Goal: Task Accomplishment & Management: Use online tool/utility

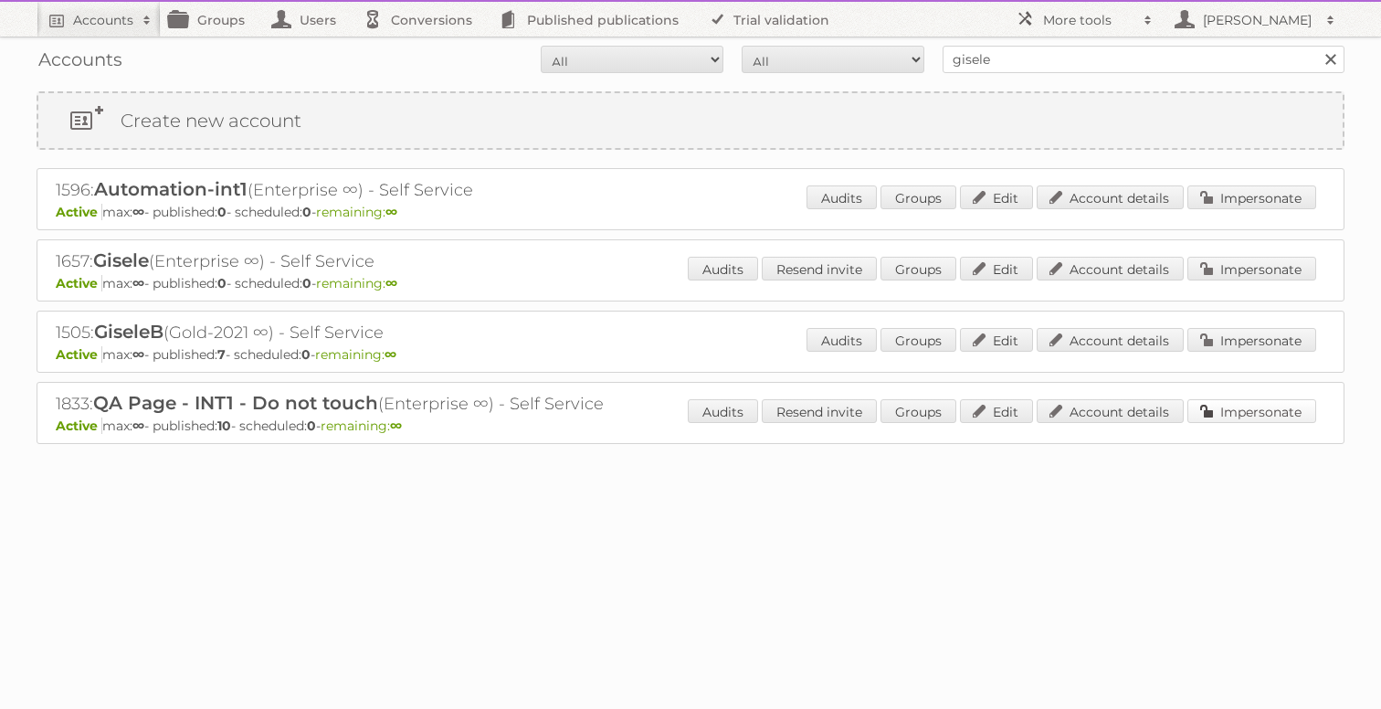
click at [1230, 413] on link "Impersonate" at bounding box center [1251, 411] width 129 height 24
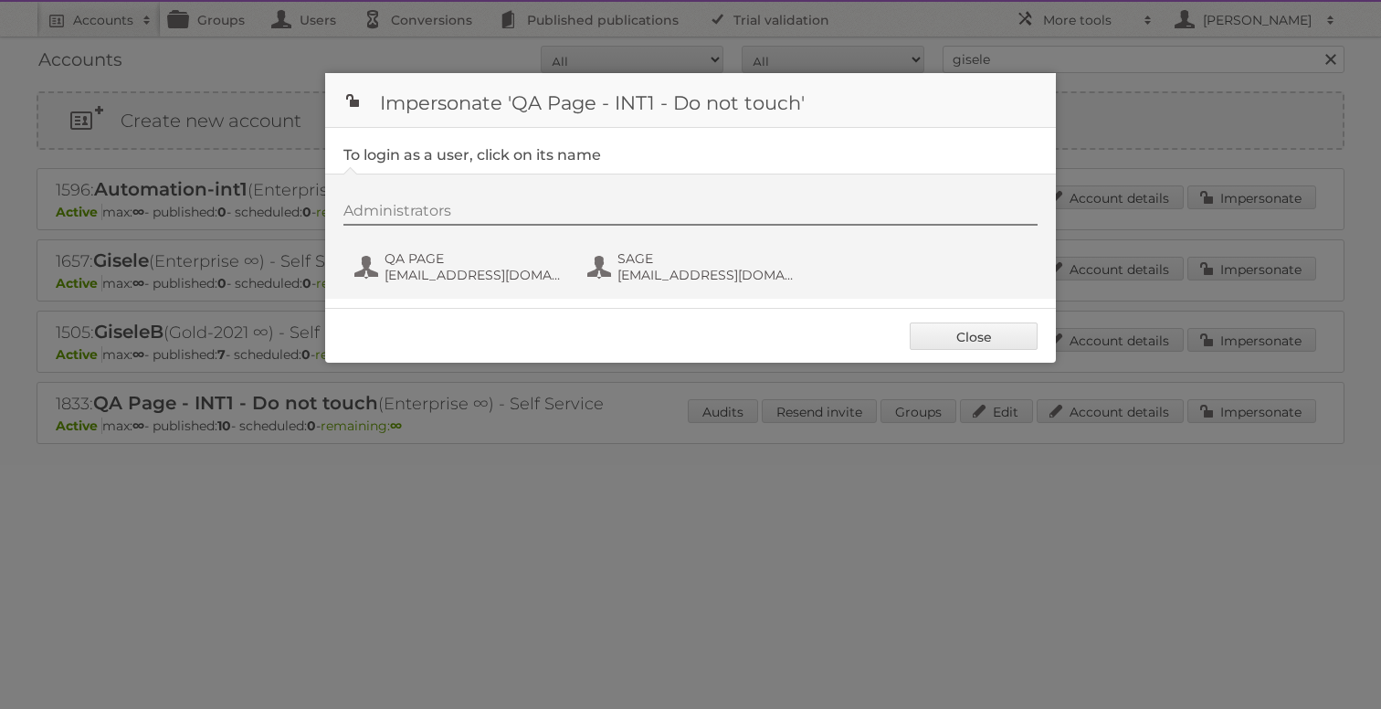
click at [467, 245] on div "Administrators QA PAGE [EMAIL_ADDRESS][DOMAIN_NAME] SAGE [EMAIL_ADDRESS][DOMAIN…" at bounding box center [699, 246] width 712 height 88
click at [451, 261] on span "QA PAGE" at bounding box center [472, 258] width 177 height 16
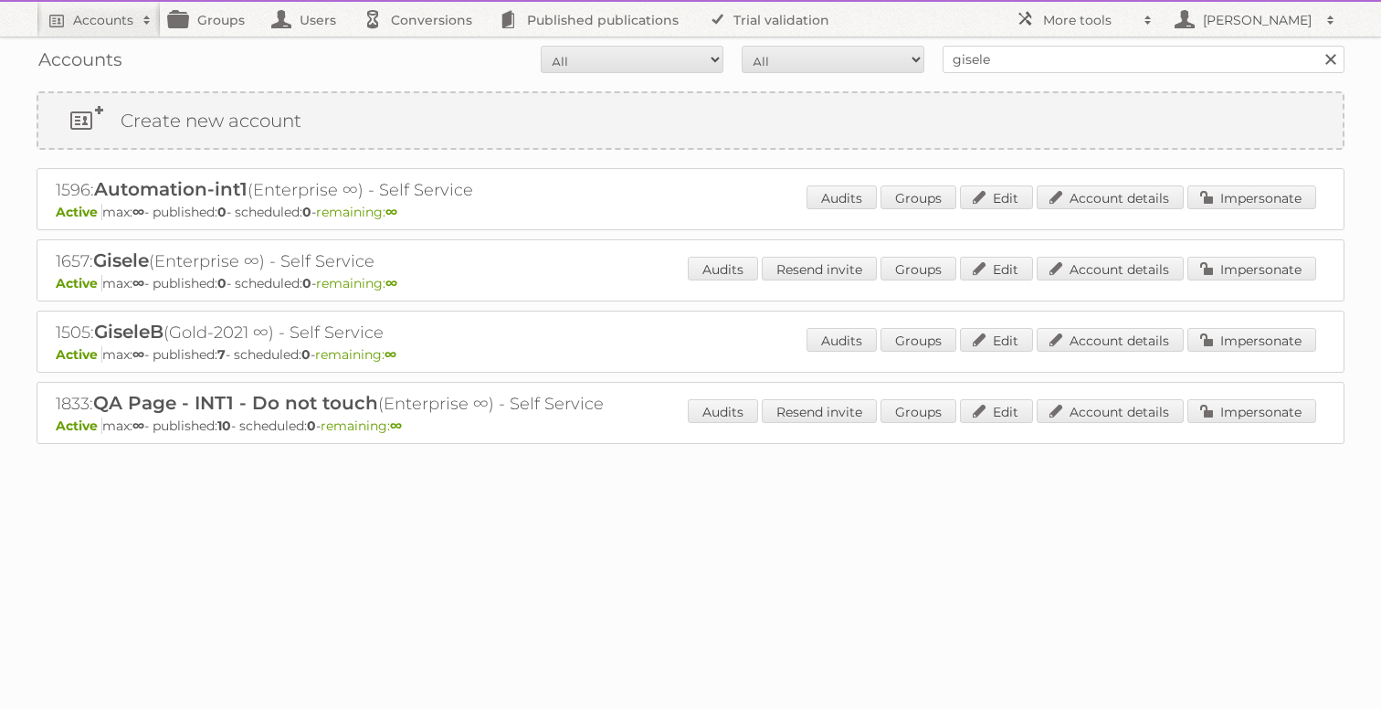
click at [49, 396] on div "1833: QA Page - INT1 - Do not touch (Enterprise ∞) - Self Service Active max: ∞…" at bounding box center [691, 413] width 1308 height 62
copy h2 "1833"
click at [1248, 417] on link "Impersonate" at bounding box center [1251, 411] width 129 height 24
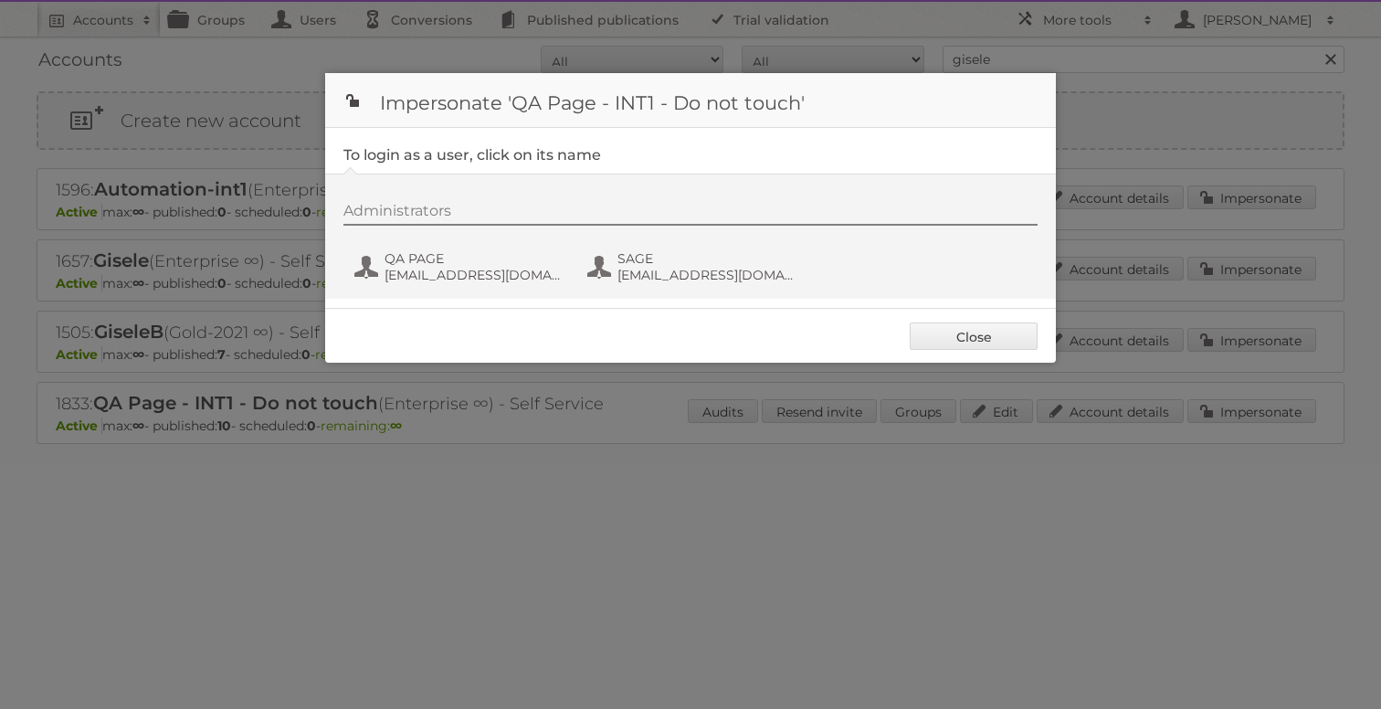
click at [479, 287] on div "Administrators QA PAGE gisele+QA@publitas.com SAGE eimantas+sage@publitas.com" at bounding box center [699, 246] width 712 height 88
click at [476, 279] on span "gisele+QA@publitas.com" at bounding box center [472, 275] width 177 height 16
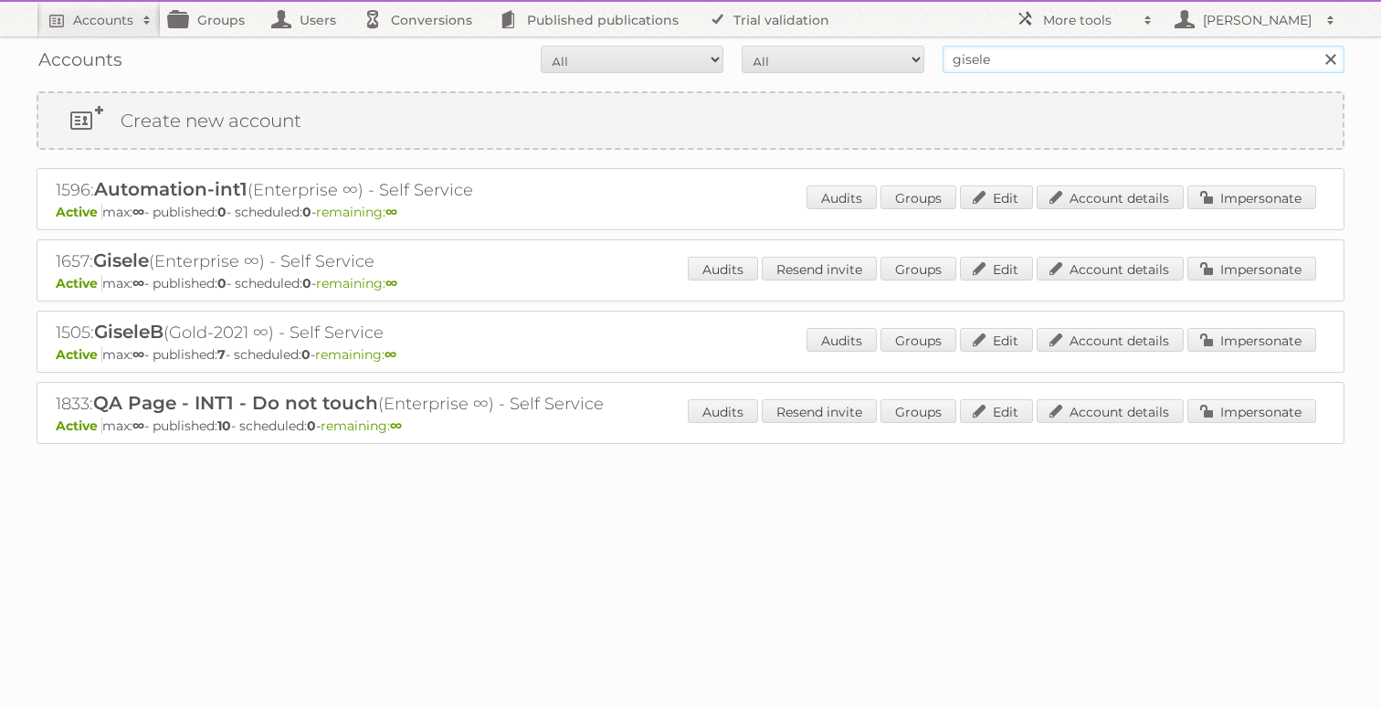
click at [1014, 56] on input "gisele" at bounding box center [1143, 59] width 402 height 27
paste input "1833"
type input "1833"
click at [221, 22] on link "Groups" at bounding box center [212, 19] width 102 height 35
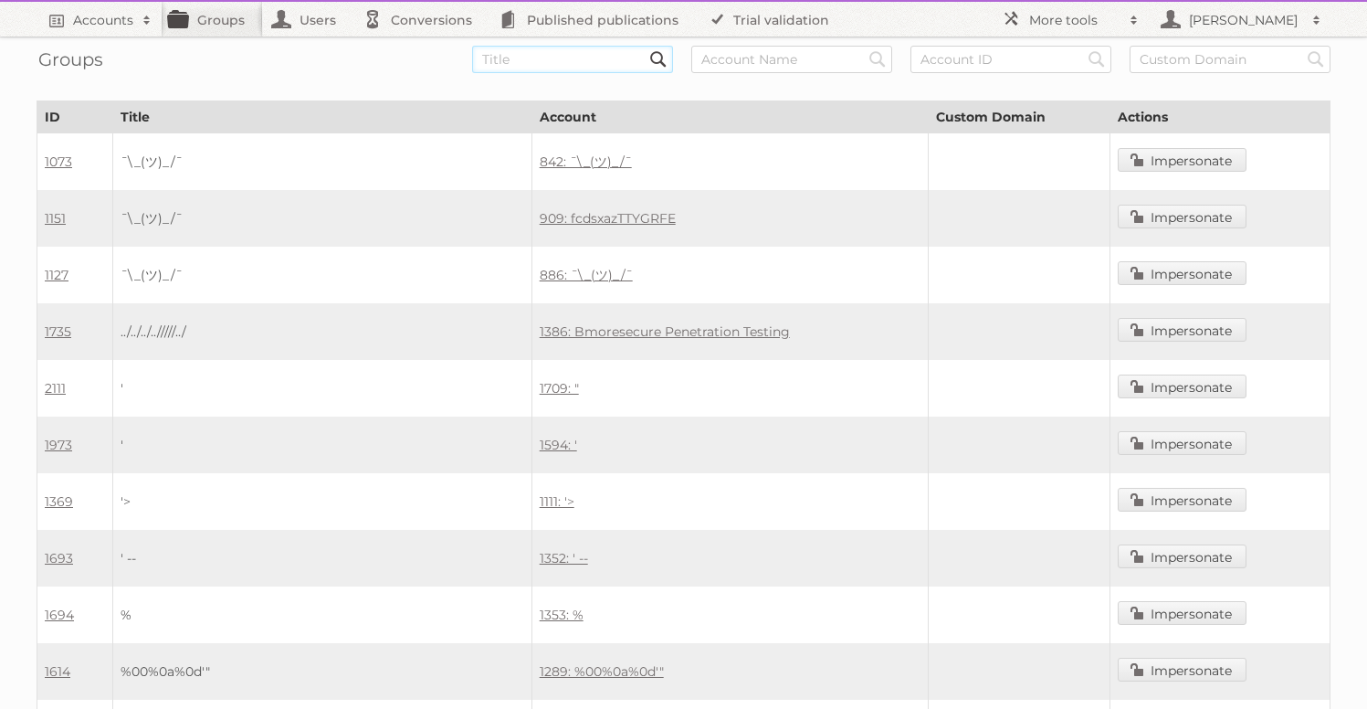
click at [591, 58] on input "text" at bounding box center [572, 59] width 201 height 27
paste input "1833"
type input "1833"
click at [645, 46] on input "Search" at bounding box center [658, 59] width 27 height 27
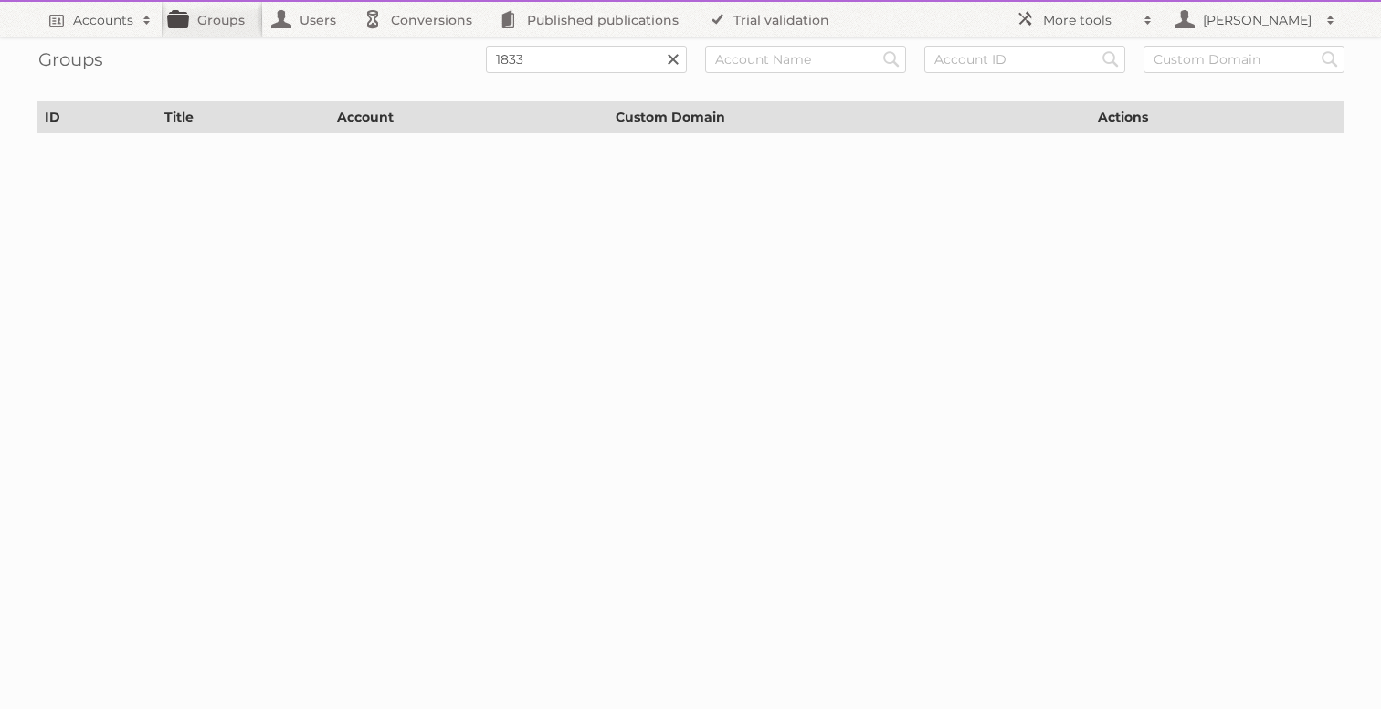
click at [674, 58] on link at bounding box center [672, 59] width 27 height 27
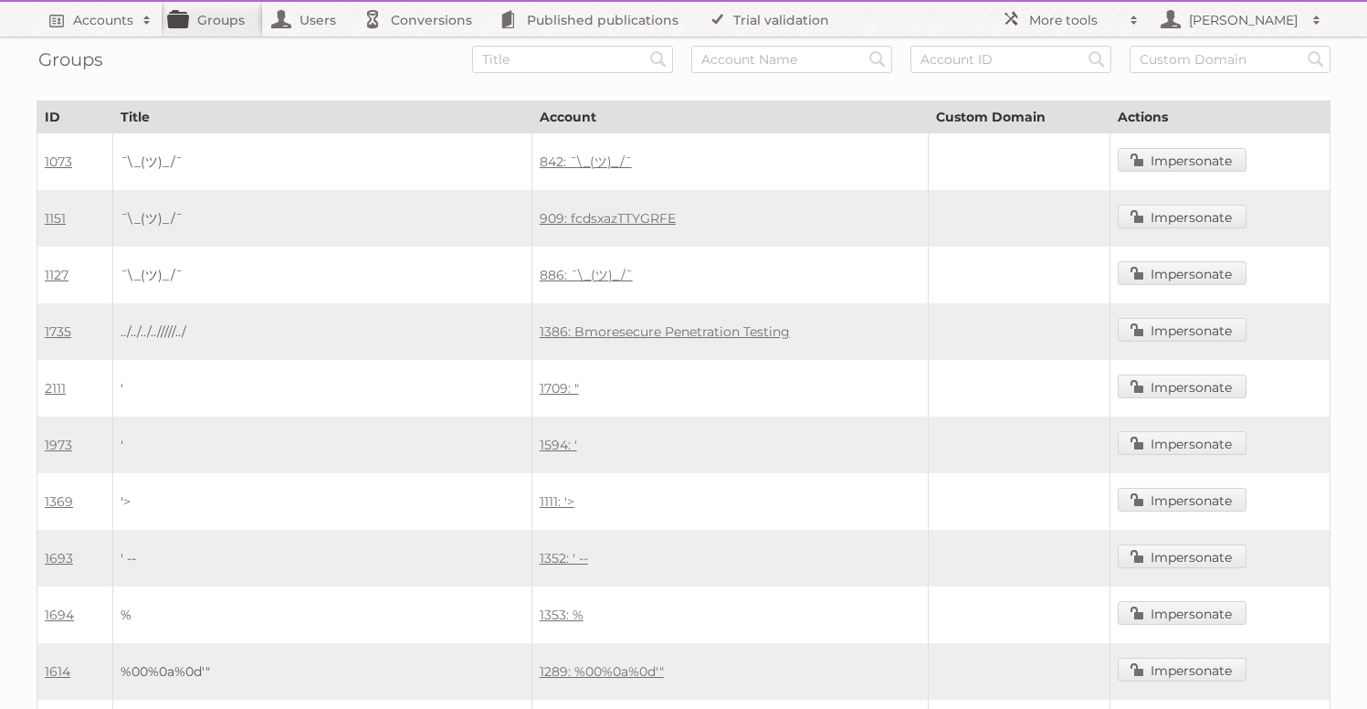
click at [1052, 64] on input "text" at bounding box center [1010, 59] width 201 height 27
type input "1833"
click at [645, 46] on input "Search" at bounding box center [658, 59] width 27 height 27
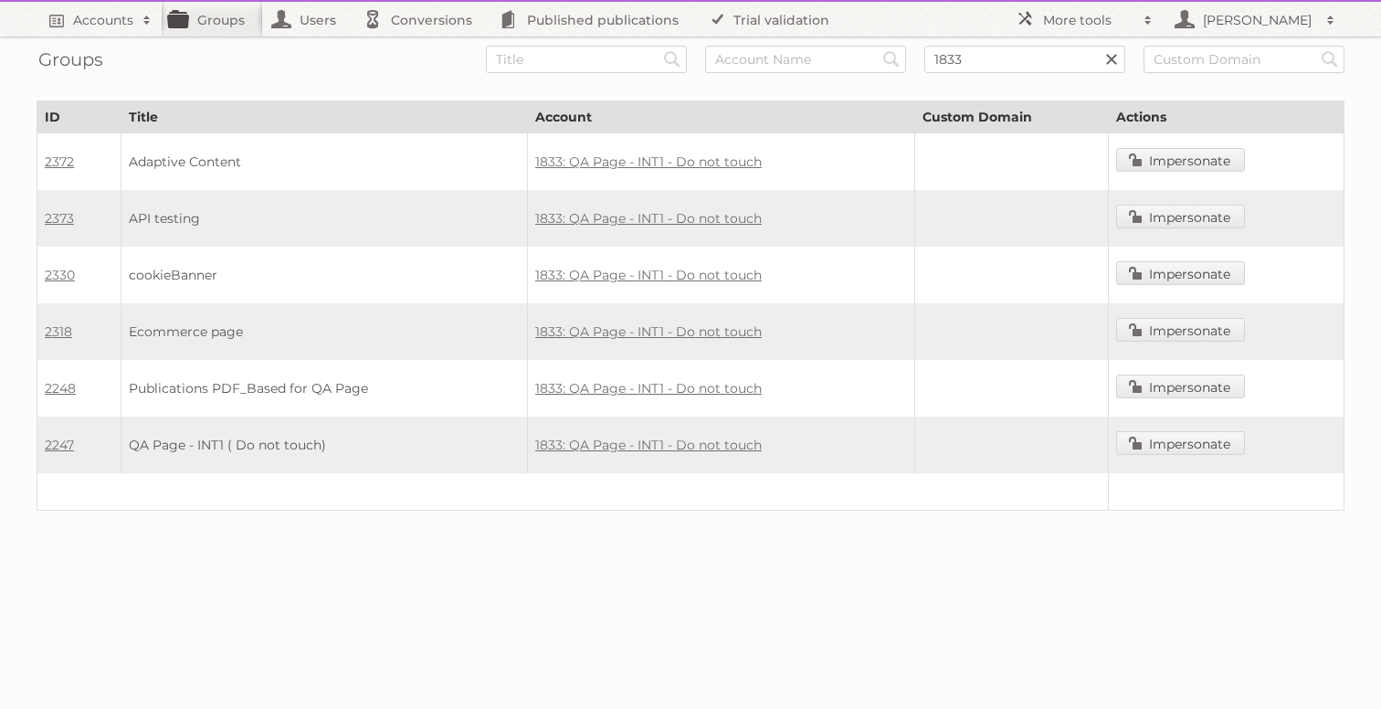
click at [78, 385] on td "2248" at bounding box center [79, 388] width 84 height 57
click at [60, 387] on link "2248" at bounding box center [60, 388] width 31 height 16
click at [1084, 26] on h2 "More tools" at bounding box center [1088, 20] width 91 height 18
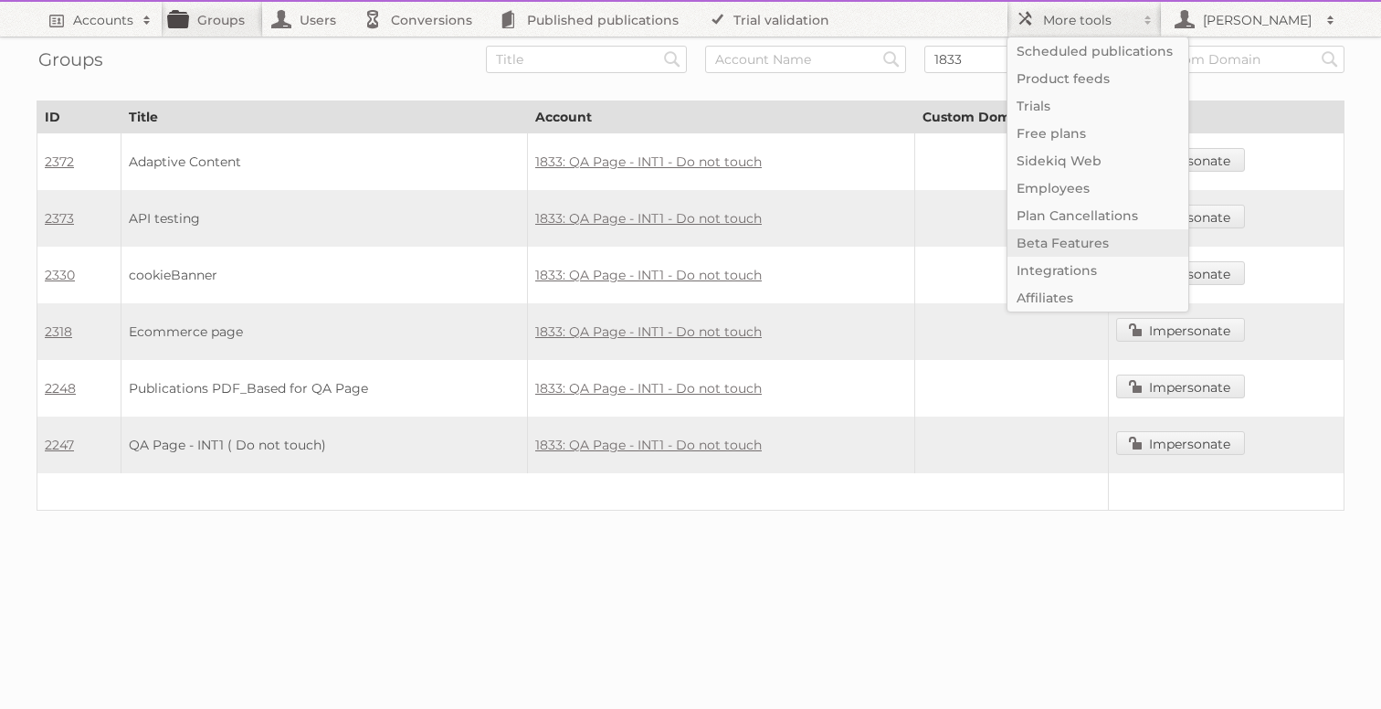
click at [1062, 246] on link "Beta Features" at bounding box center [1097, 242] width 181 height 27
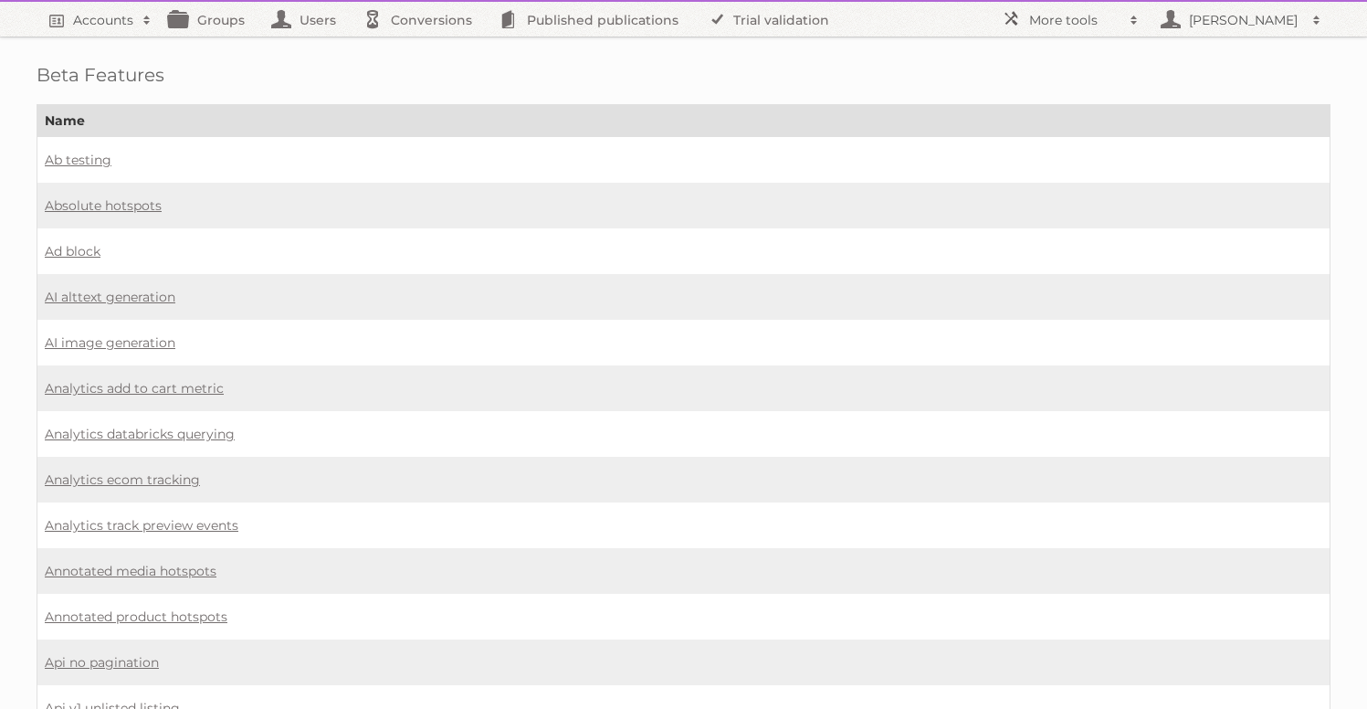
scroll to position [431, 0]
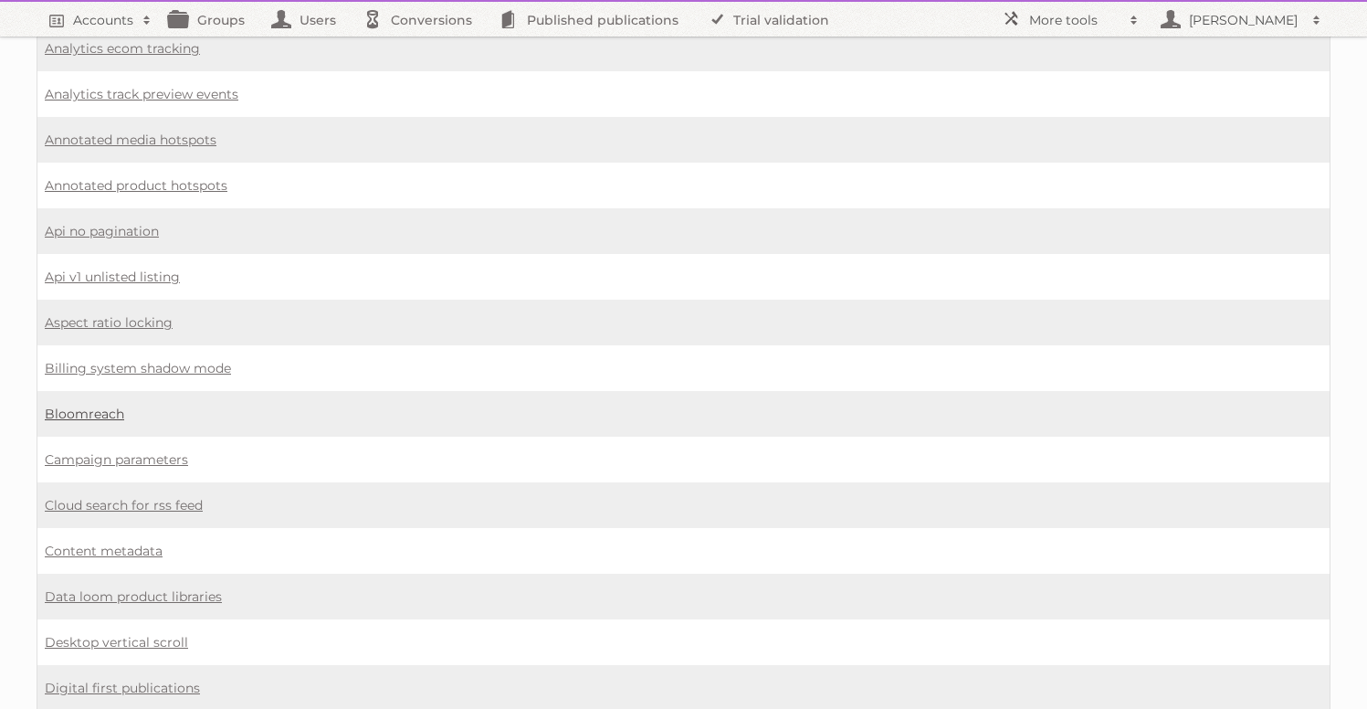
click at [89, 405] on link "Bloomreach" at bounding box center [84, 413] width 79 height 16
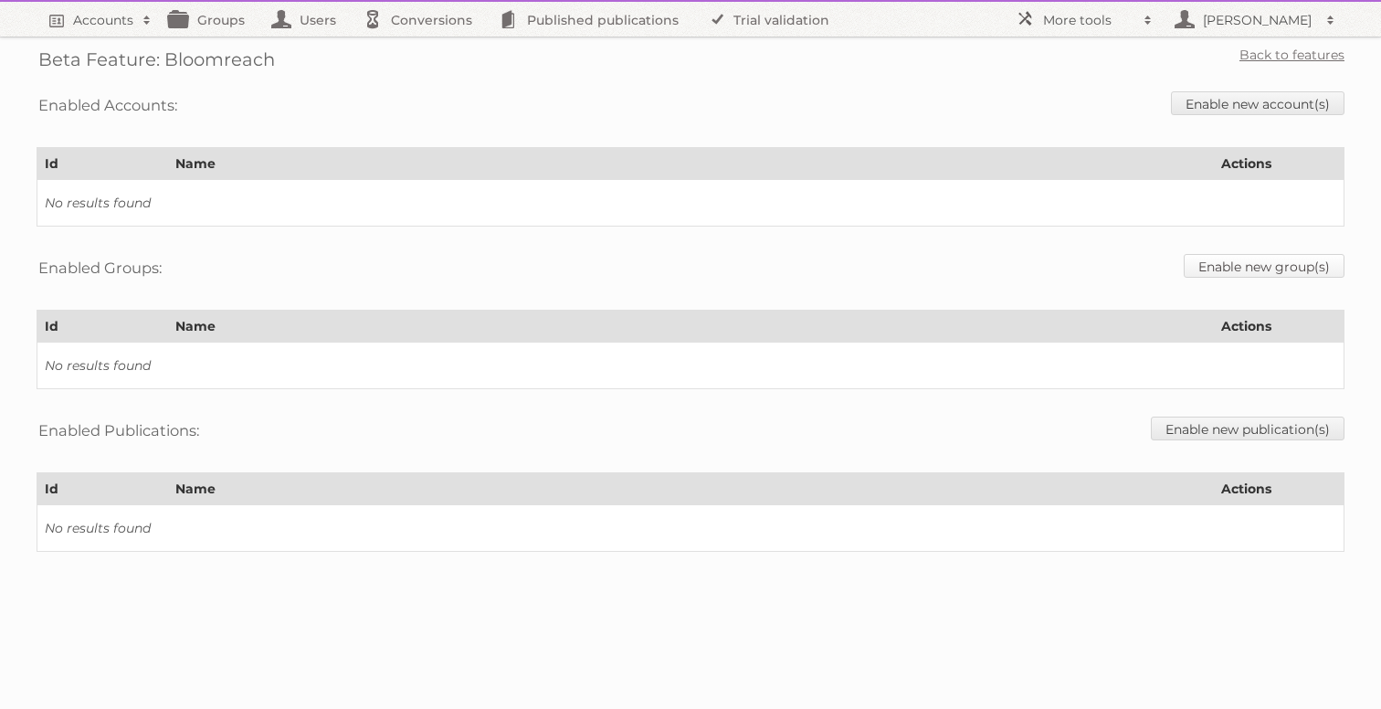
click at [1227, 260] on link "Enable new group(s)" at bounding box center [1264, 266] width 161 height 24
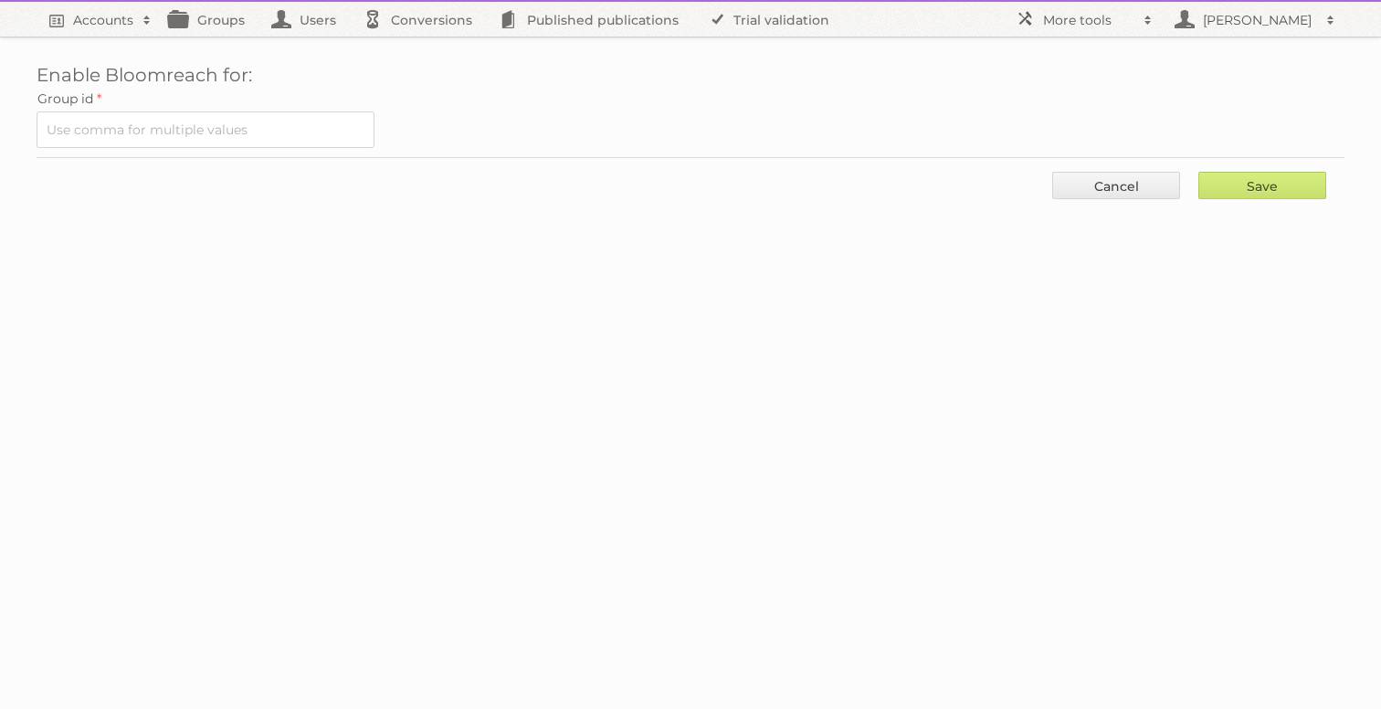
click at [1113, 199] on div "Save Cancel" at bounding box center [691, 184] width 1308 height 55
click at [1136, 190] on link "Cancel" at bounding box center [1116, 185] width 128 height 27
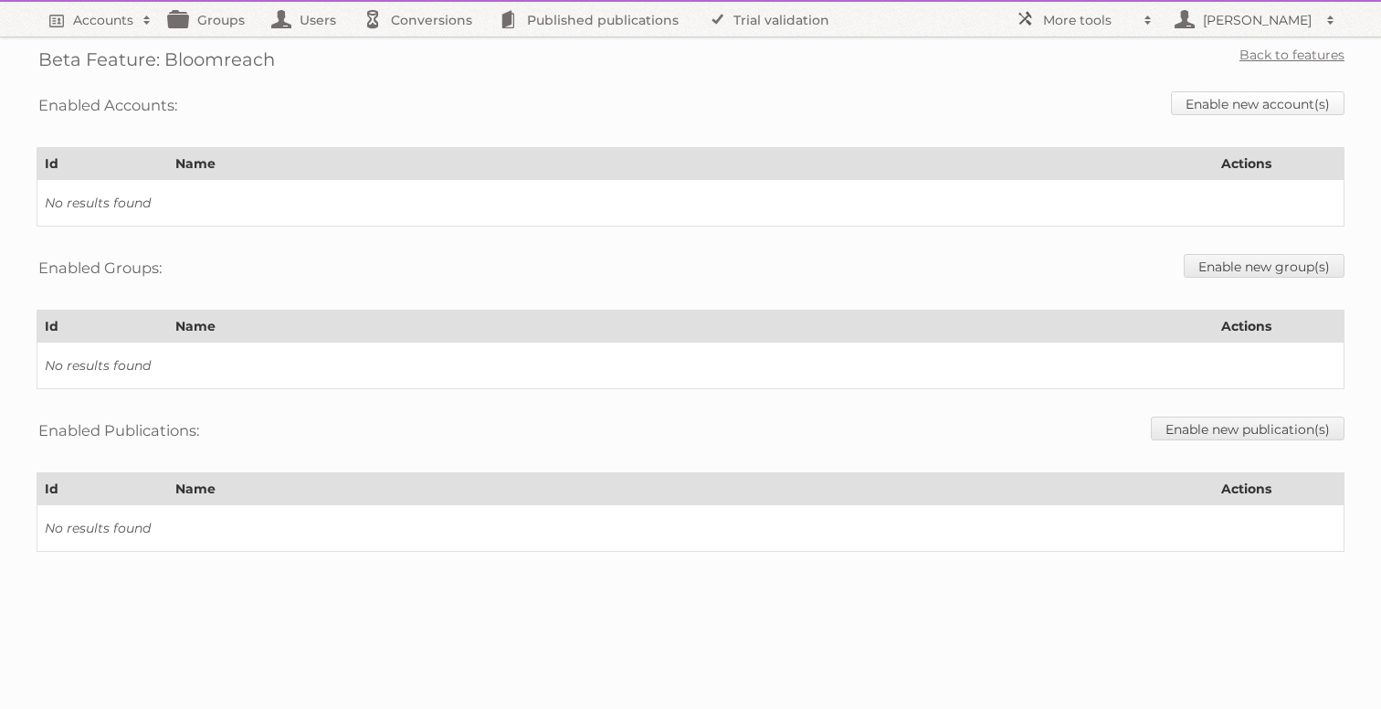
click at [1247, 108] on link "Enable new account(s)" at bounding box center [1258, 103] width 174 height 24
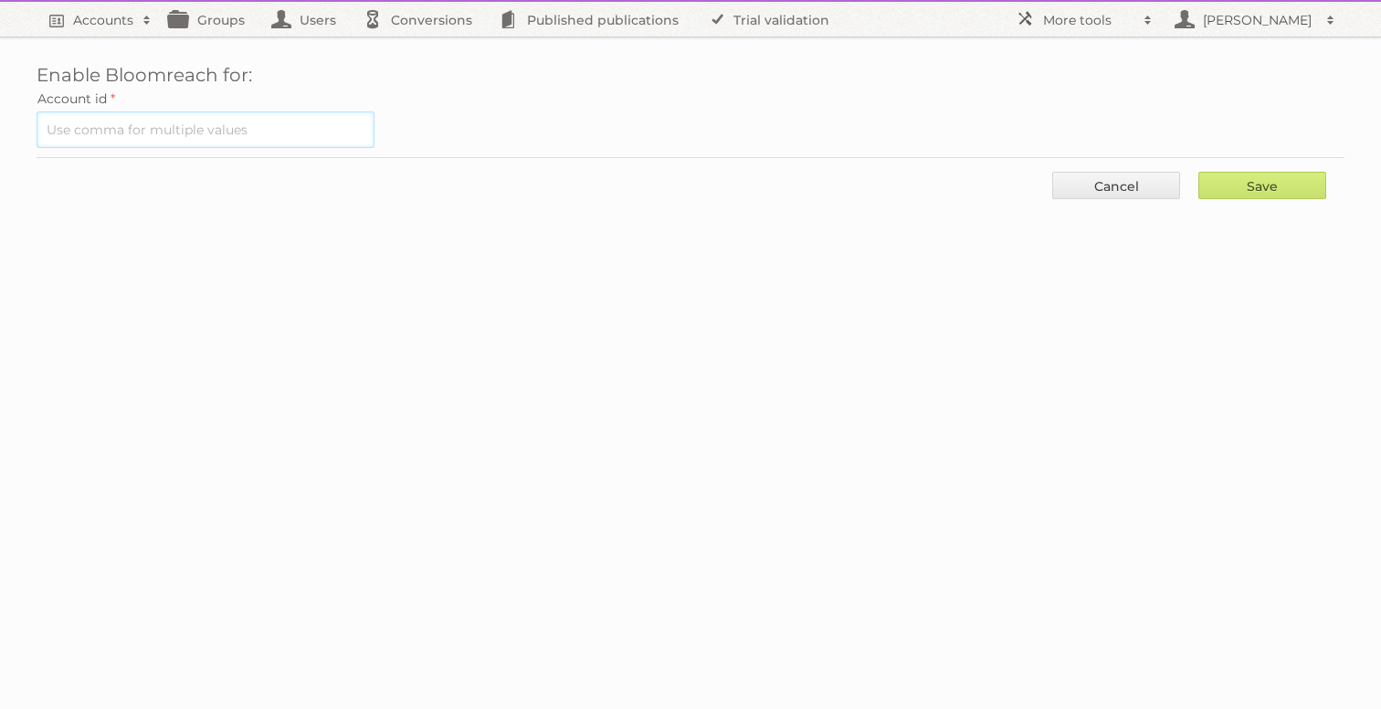
click at [300, 120] on input "text" at bounding box center [206, 129] width 338 height 37
paste input "1833"
type input "1833"
click at [1232, 174] on input "Save" at bounding box center [1262, 185] width 128 height 27
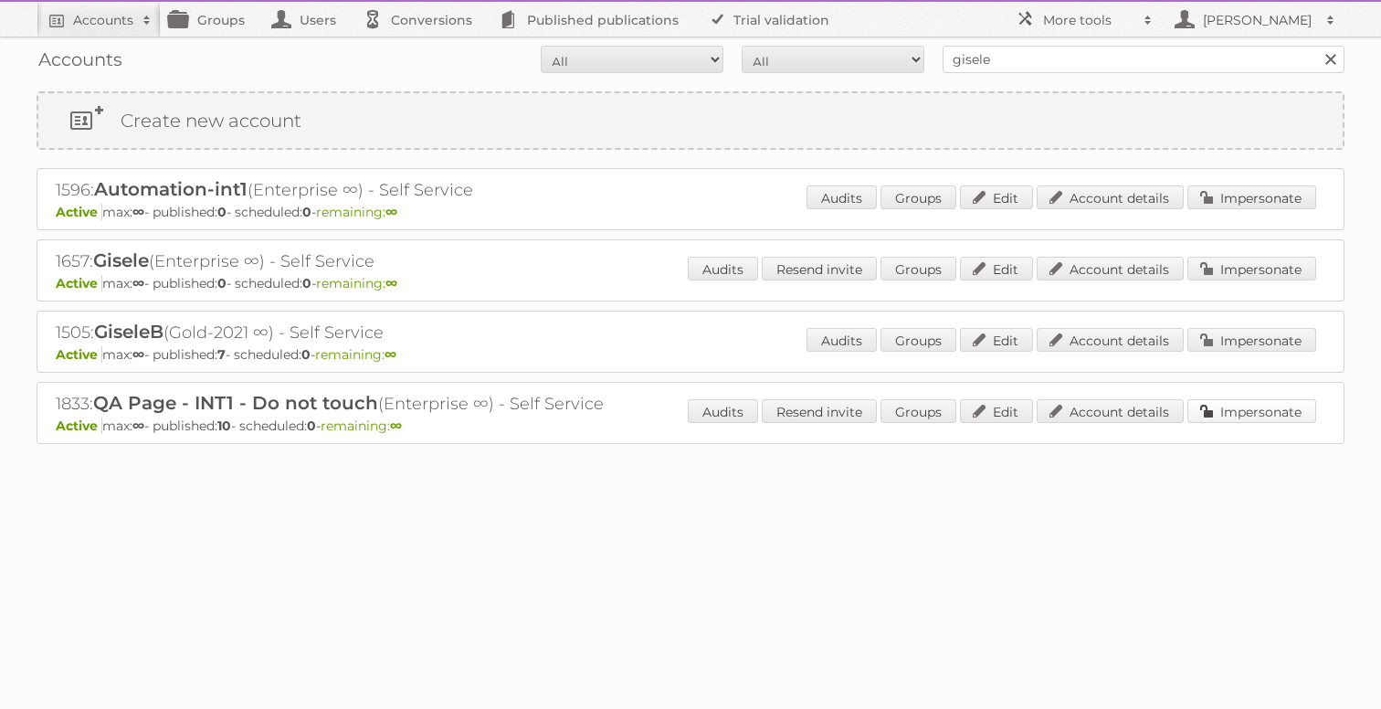
click at [1242, 415] on link "Impersonate" at bounding box center [1251, 411] width 129 height 24
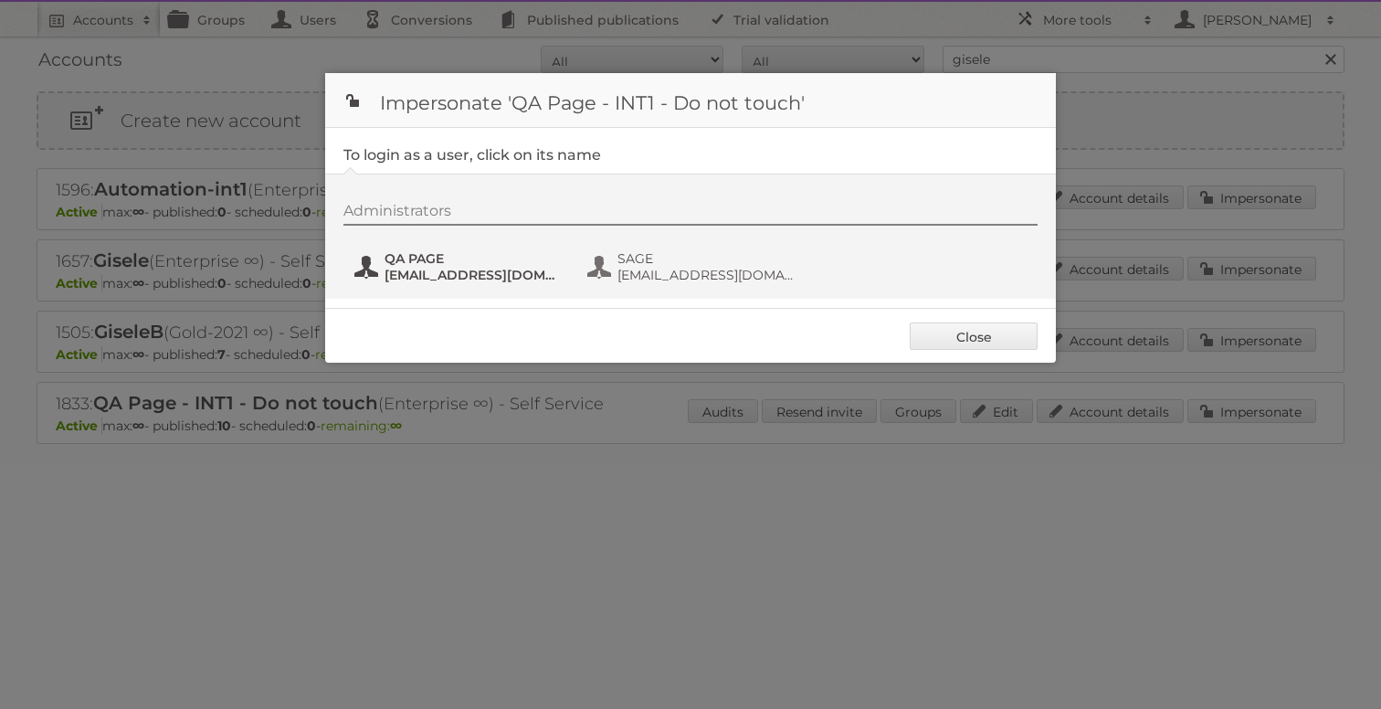
click at [422, 255] on span "QA PAGE" at bounding box center [472, 258] width 177 height 16
